Goal: Information Seeking & Learning: Learn about a topic

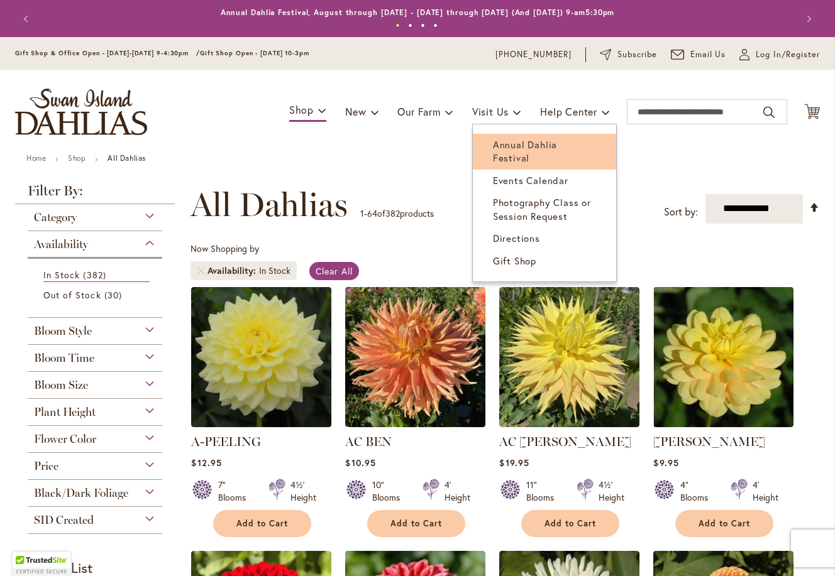
drag, startPoint x: 501, startPoint y: 138, endPoint x: 502, endPoint y: 147, distance: 8.8
click at [502, 147] on span "Annual Dahlia Festival" at bounding box center [525, 151] width 64 height 26
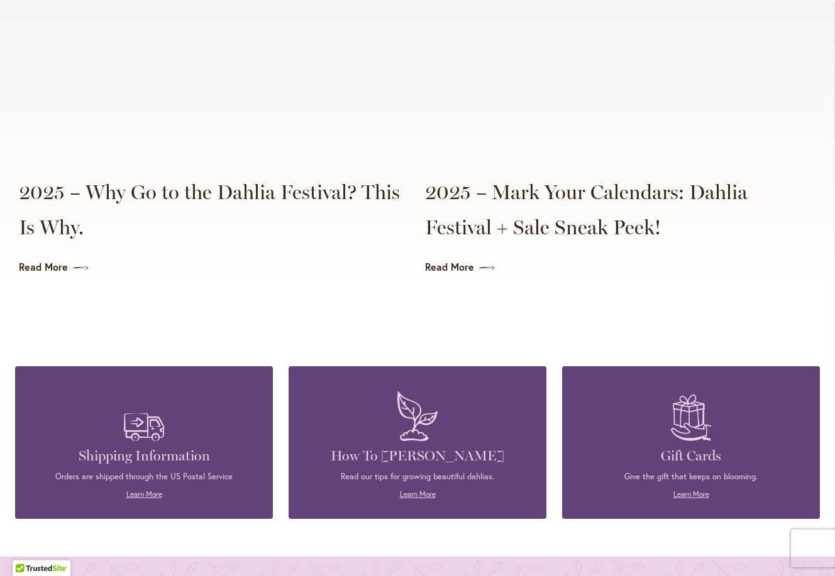
scroll to position [3130, 0]
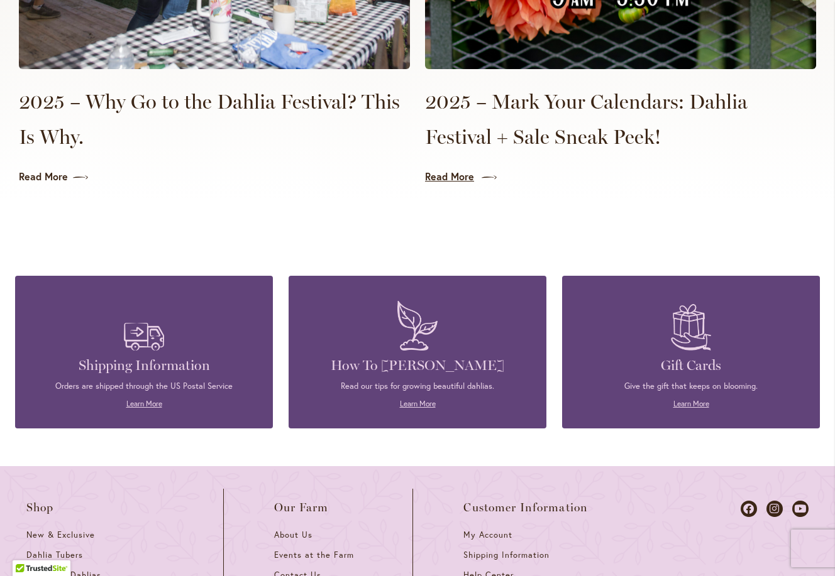
click at [455, 170] on link "Read More" at bounding box center [620, 177] width 391 height 14
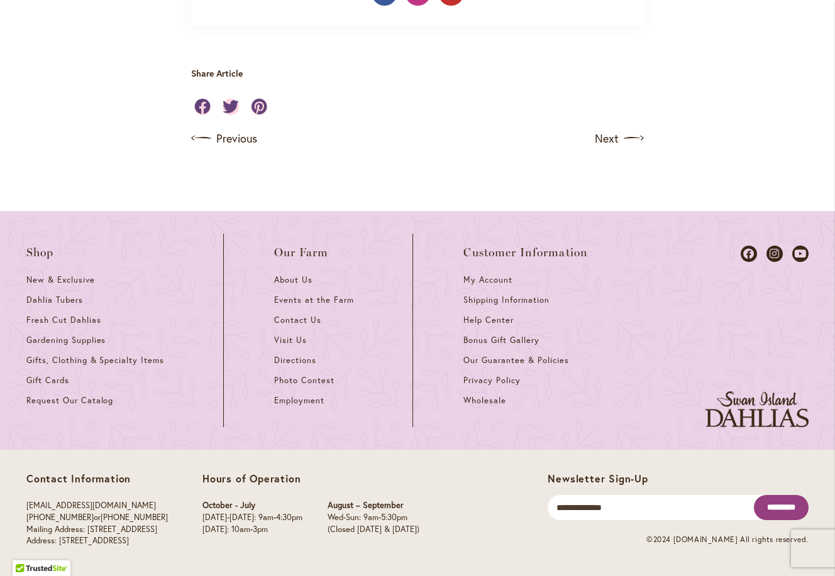
scroll to position [1199, 0]
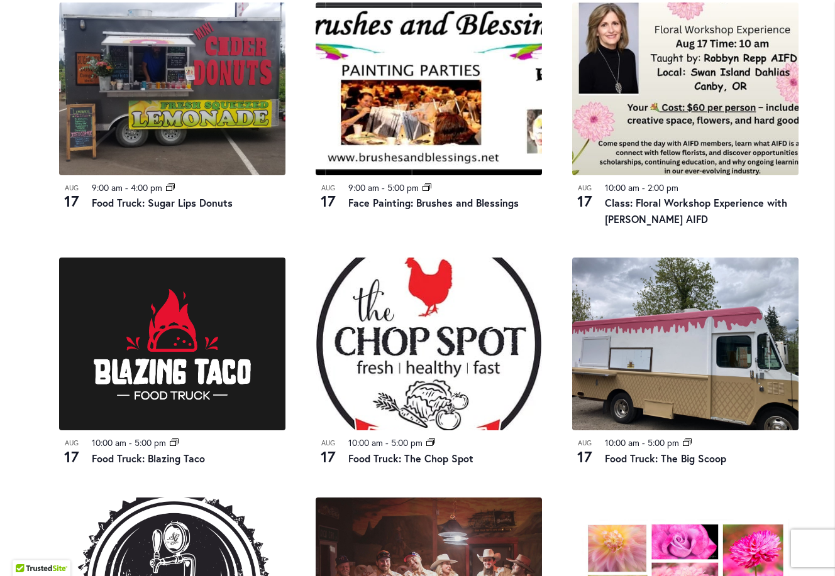
scroll to position [756, 0]
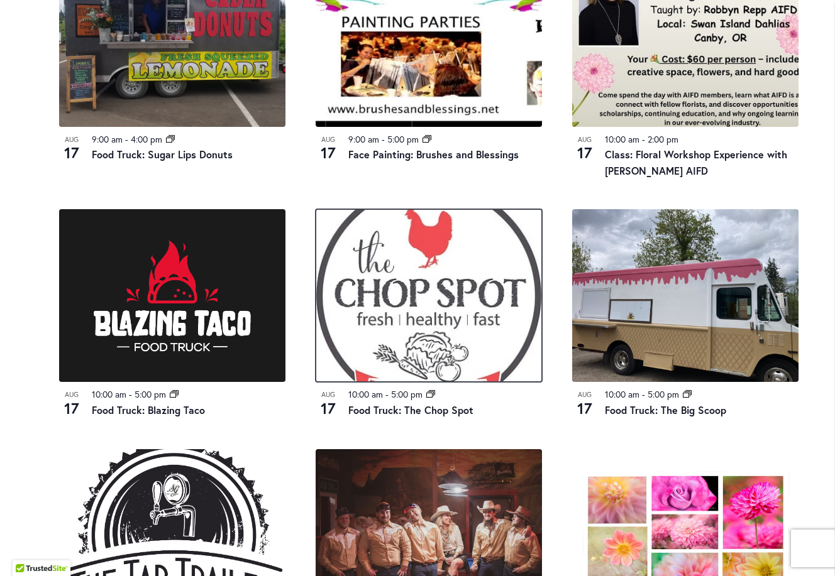
click at [417, 307] on img at bounding box center [429, 295] width 226 height 173
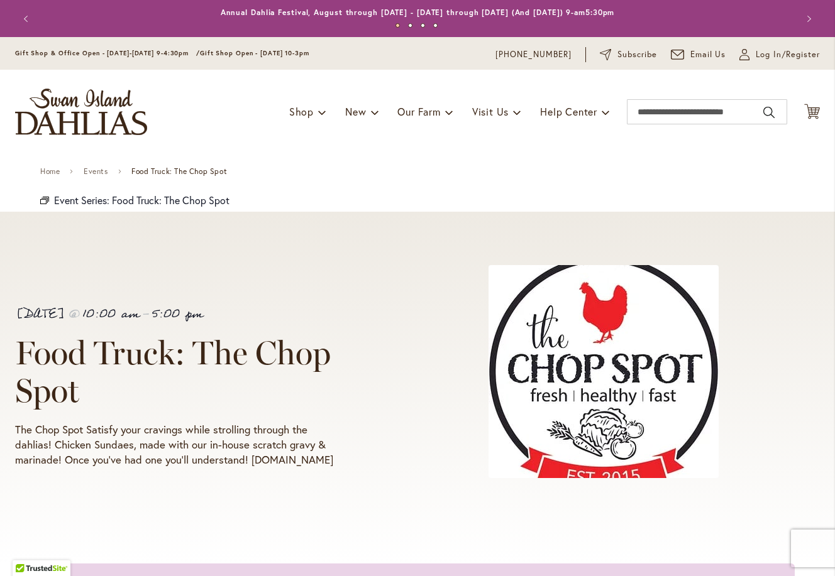
click at [825, 88] on div "Toggle Nav Shop Dahlia Tubers Collections Fresh Cut Dahlias Gardening Supplies …" at bounding box center [418, 112] width 830 height 84
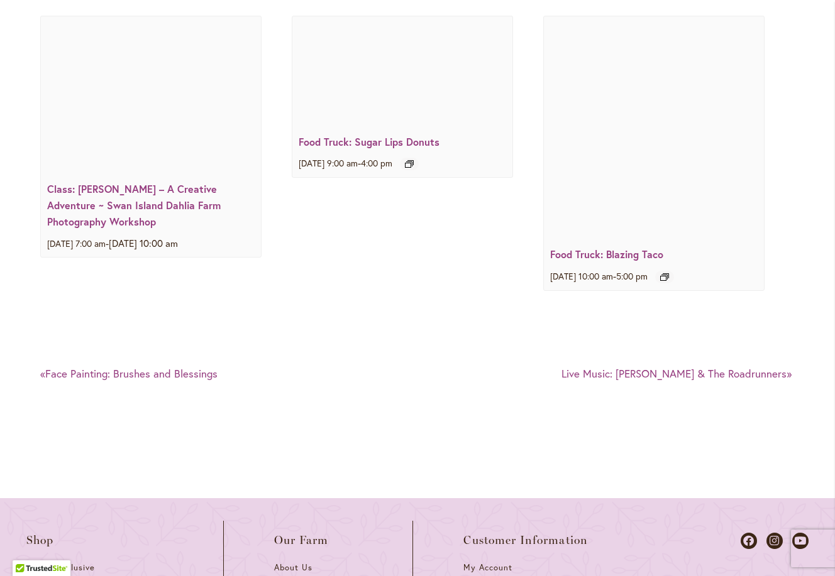
scroll to position [1770, 0]
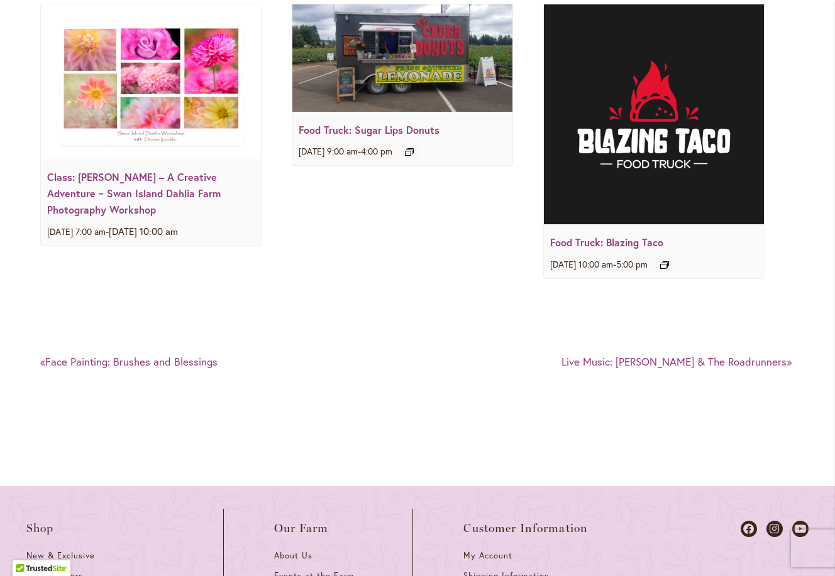
click at [756, 361] on link "Live Music: Olivia Harms & The Roadrunners »" at bounding box center [676, 362] width 230 height 14
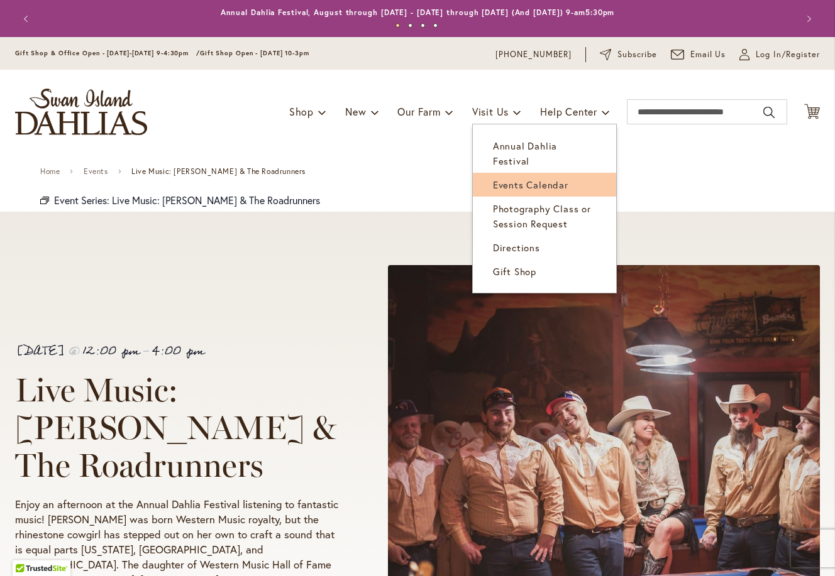
click at [509, 173] on link "Events Calendar" at bounding box center [544, 185] width 143 height 24
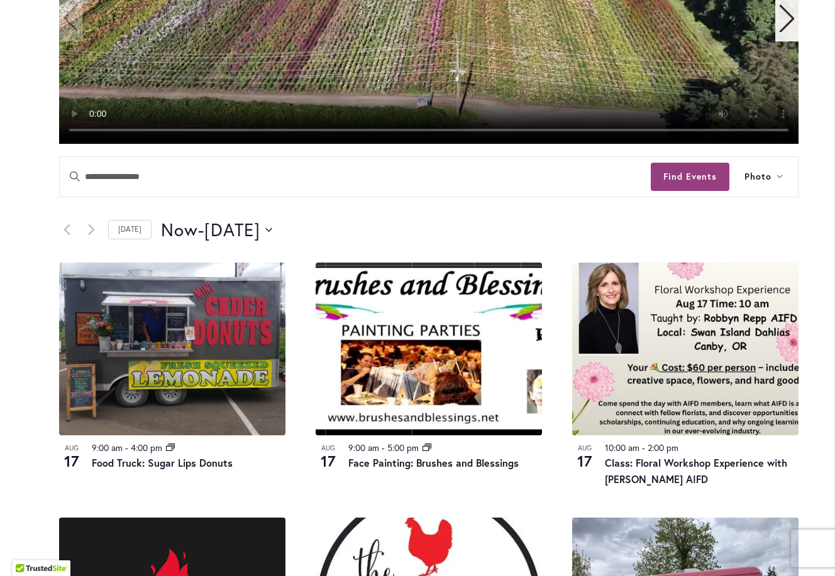
scroll to position [483, 0]
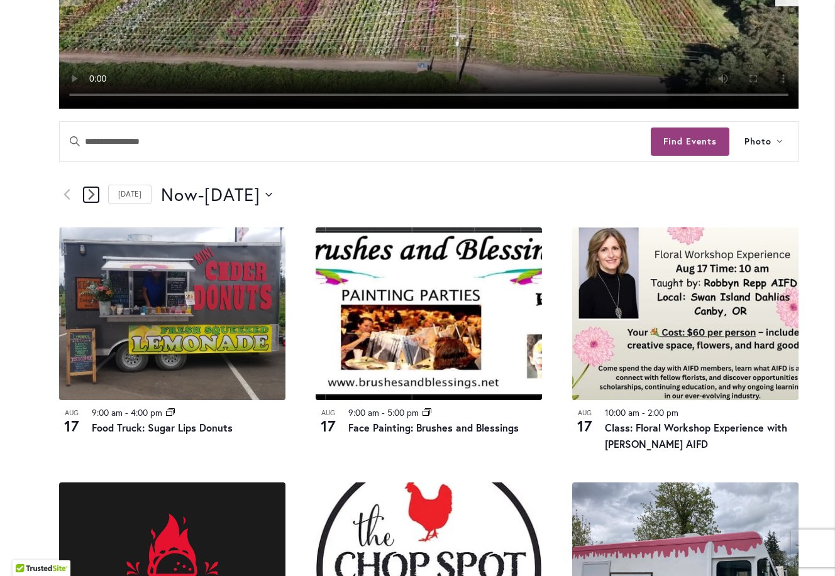
click at [91, 191] on icon "Next Events" at bounding box center [91, 195] width 7 height 12
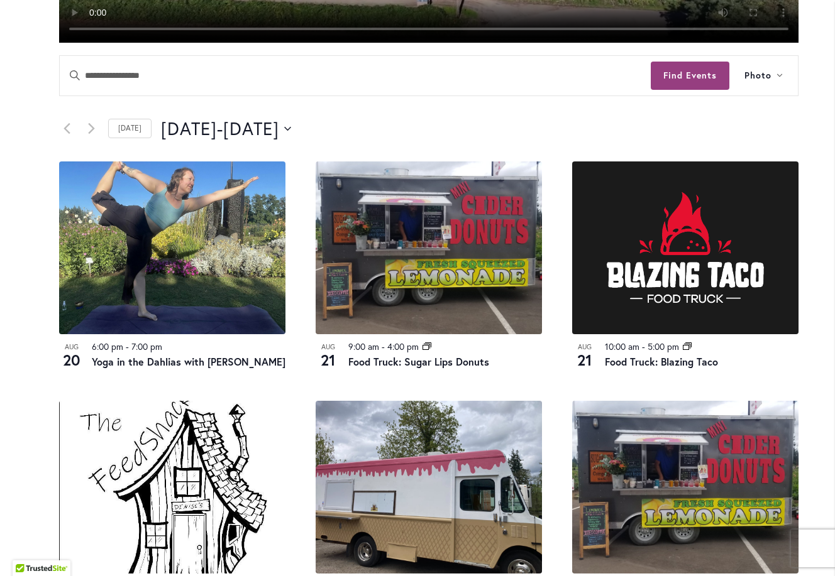
scroll to position [499, 0]
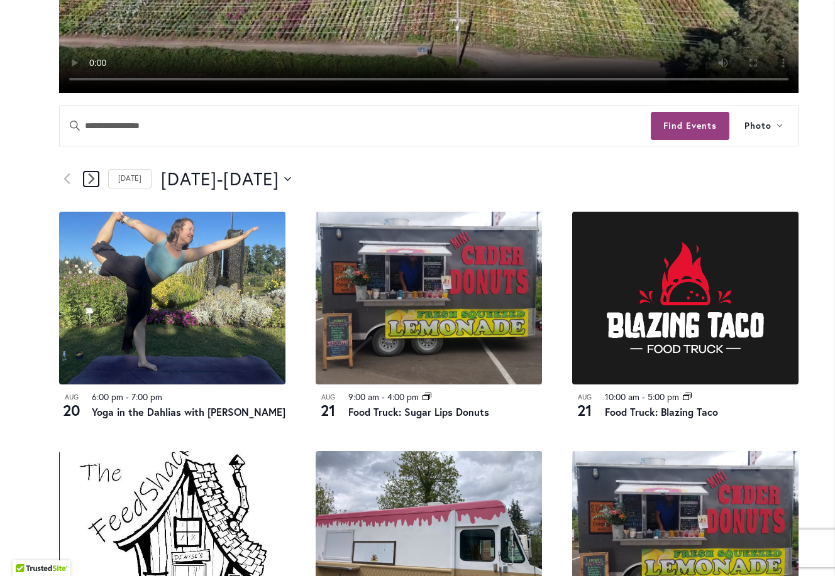
click at [90, 176] on icon "Next Events" at bounding box center [91, 179] width 7 height 12
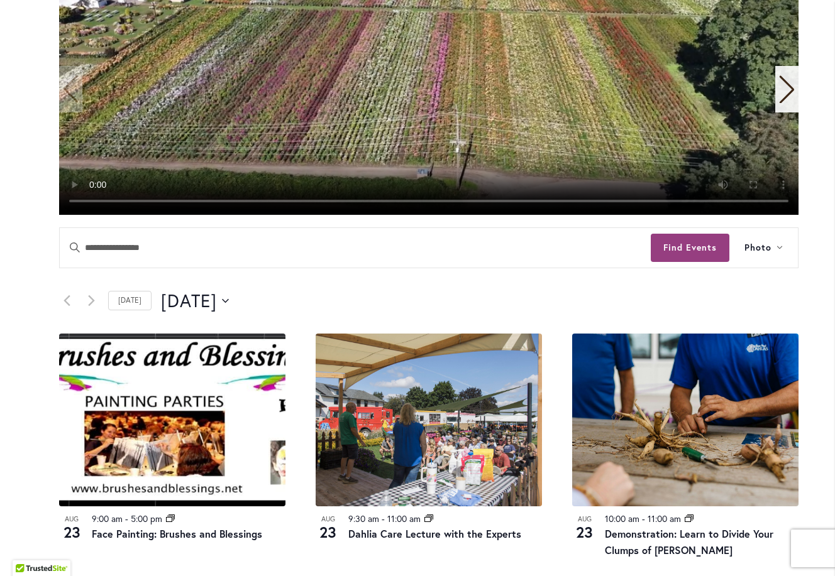
scroll to position [372, 0]
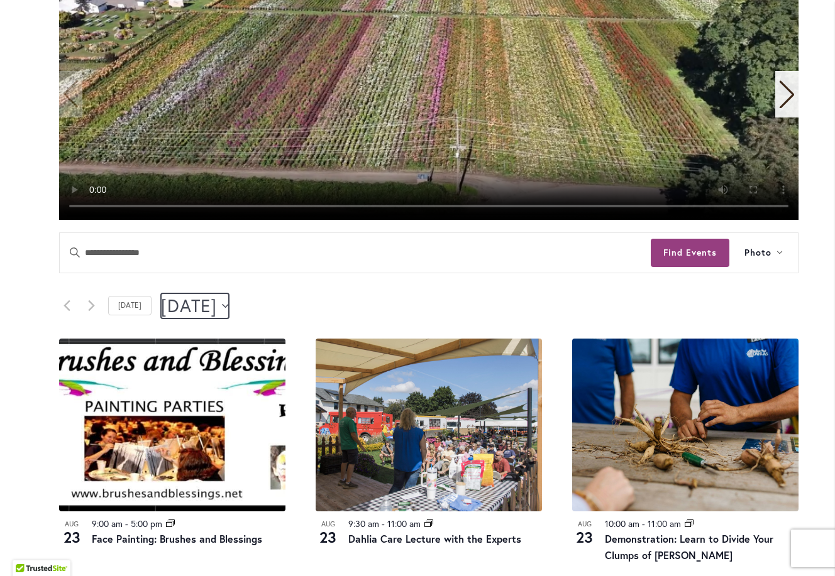
click at [229, 305] on icon "Click to toggle datepicker" at bounding box center [225, 306] width 7 height 4
drag, startPoint x: 825, startPoint y: 186, endPoint x: 825, endPoint y: 199, distance: 13.2
click at [229, 306] on icon "Click to toggle datepicker" at bounding box center [225, 306] width 7 height 5
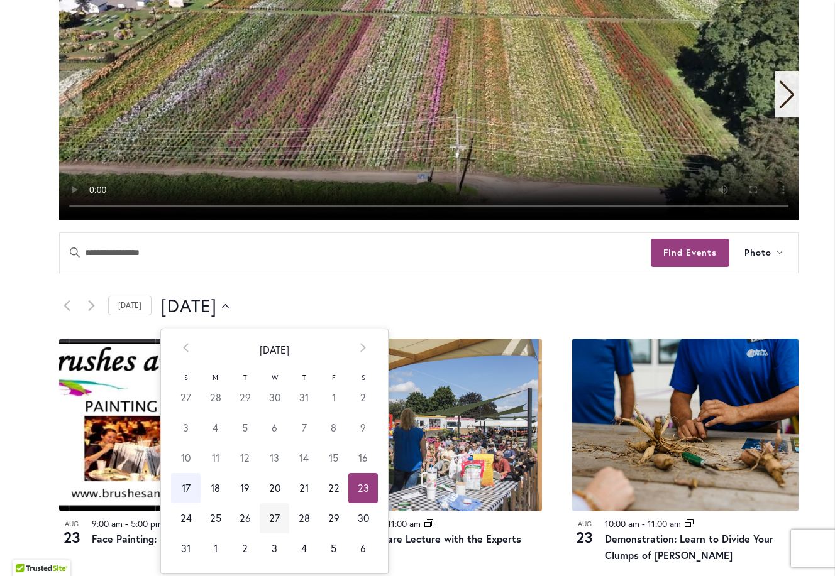
click at [263, 516] on td "27" at bounding box center [275, 519] width 30 height 30
type input "*********"
